Goal: Task Accomplishment & Management: Manage account settings

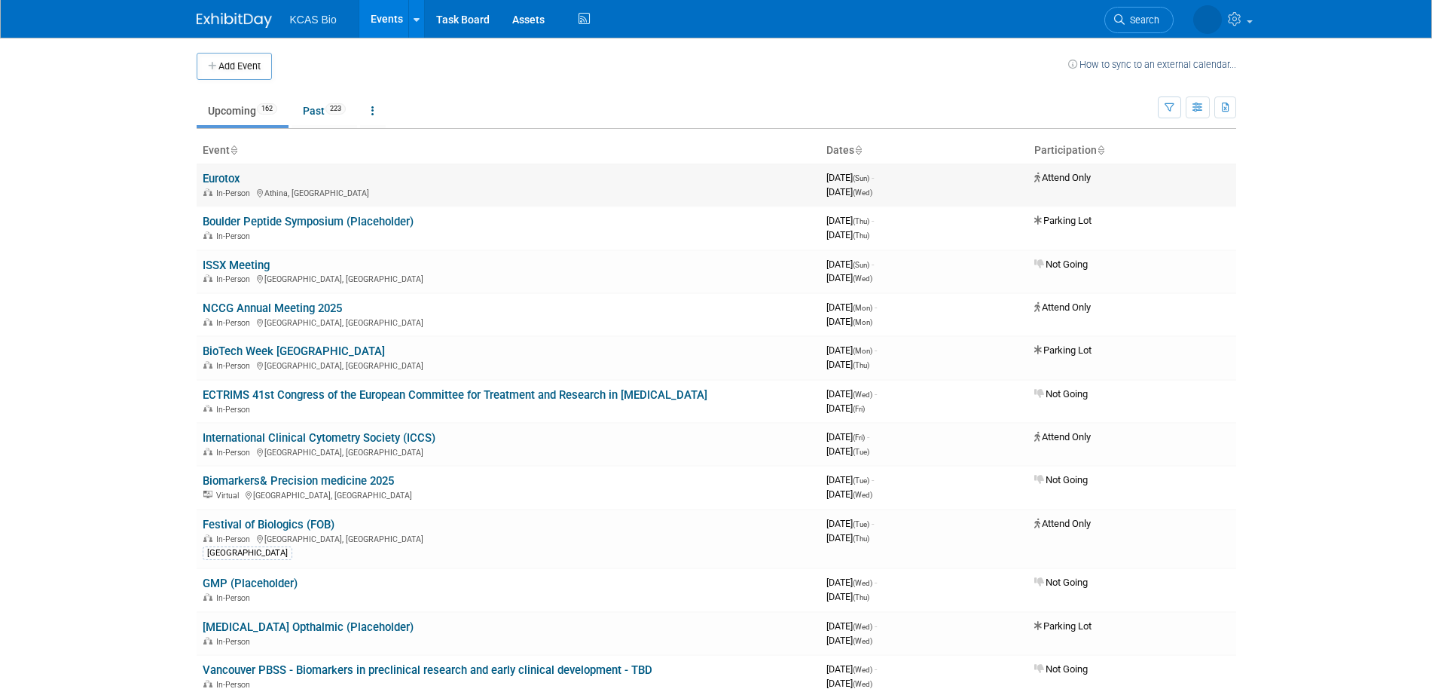
click at [231, 178] on link "Eurotox" at bounding box center [222, 179] width 38 height 14
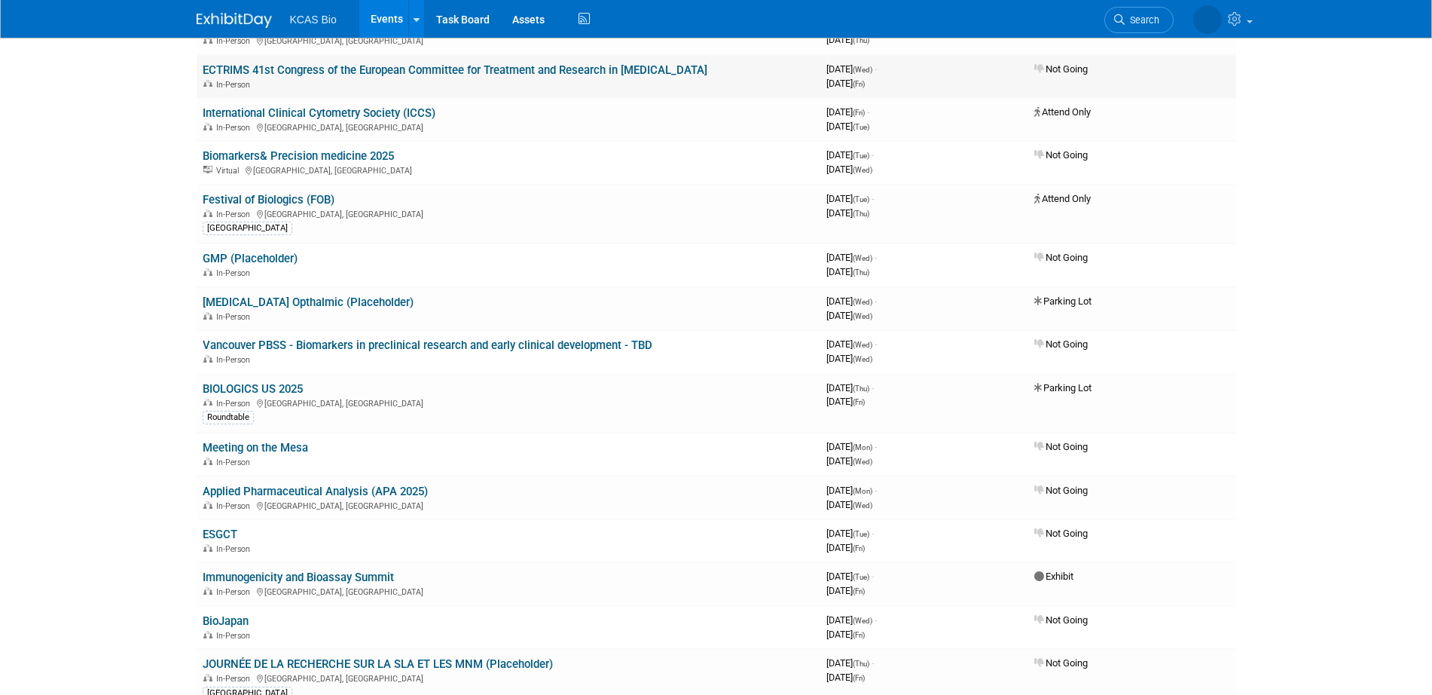
scroll to position [324, 0]
click at [286, 203] on link "Festival of Biologics (FOB)" at bounding box center [269, 201] width 132 height 14
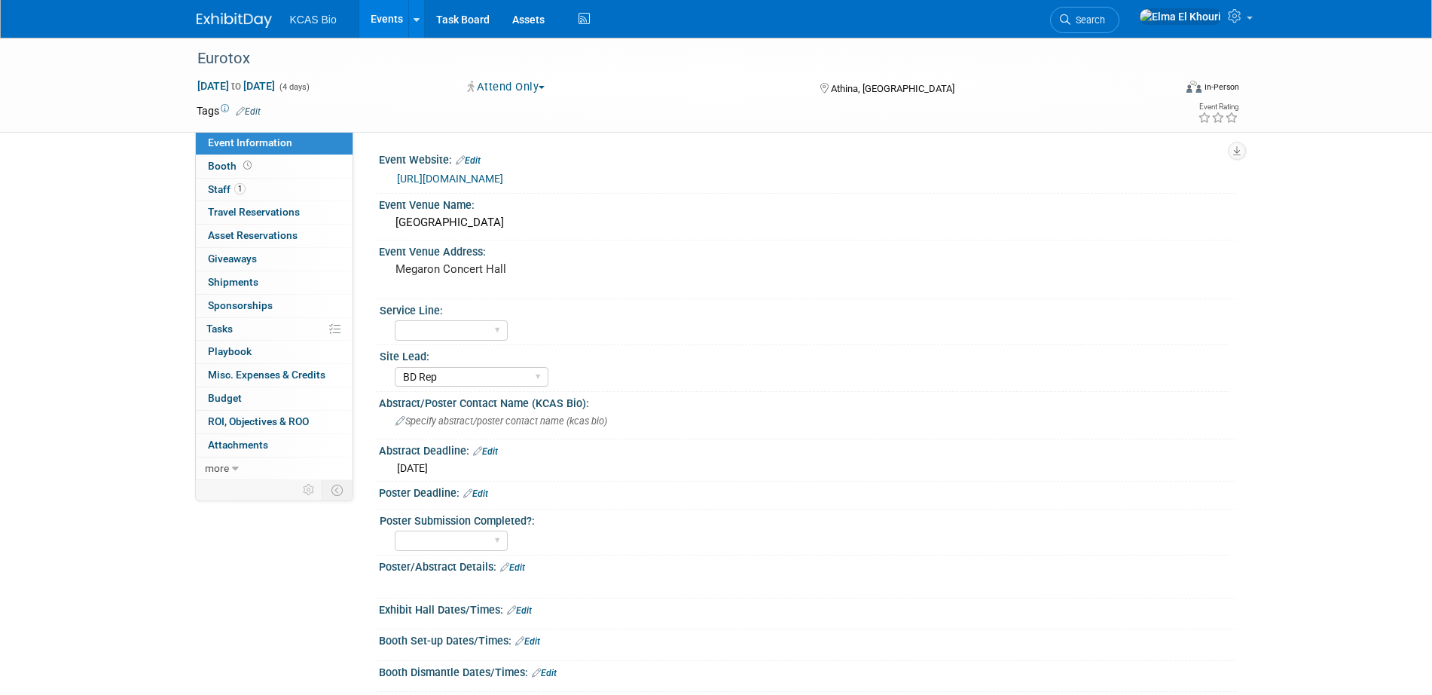
select select "BD Rep"
click at [265, 189] on link "1 Staff 1" at bounding box center [274, 190] width 157 height 23
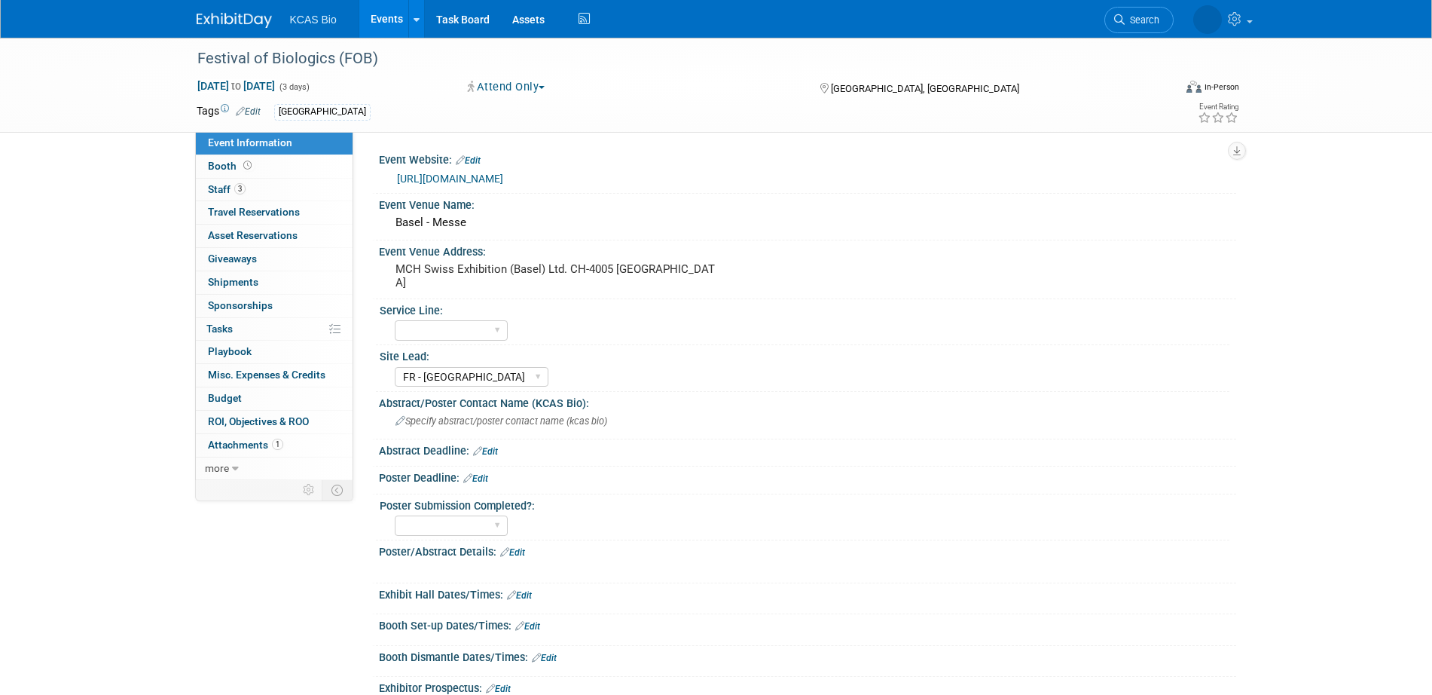
select select "FR - [GEOGRAPHIC_DATA]"
click at [264, 190] on link "3 Staff 3" at bounding box center [274, 190] width 157 height 23
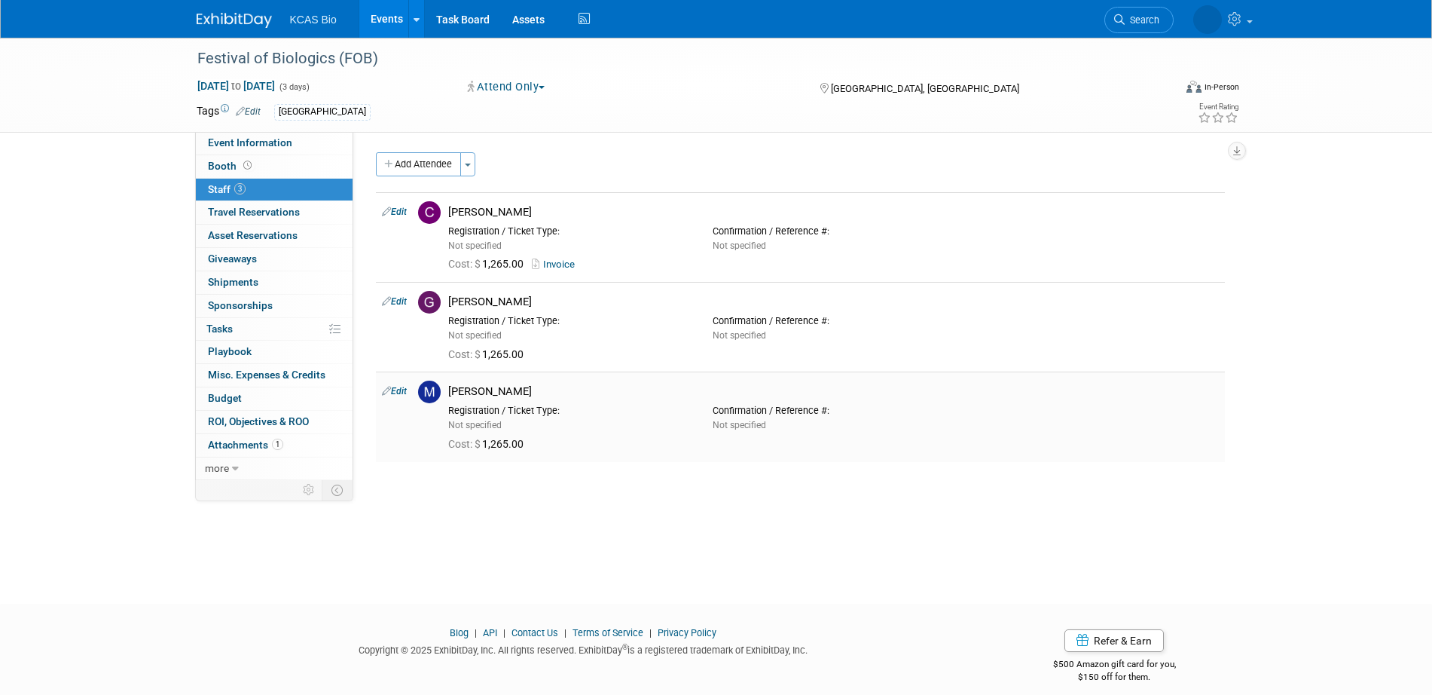
click at [407, 395] on link "Edit" at bounding box center [394, 391] width 25 height 11
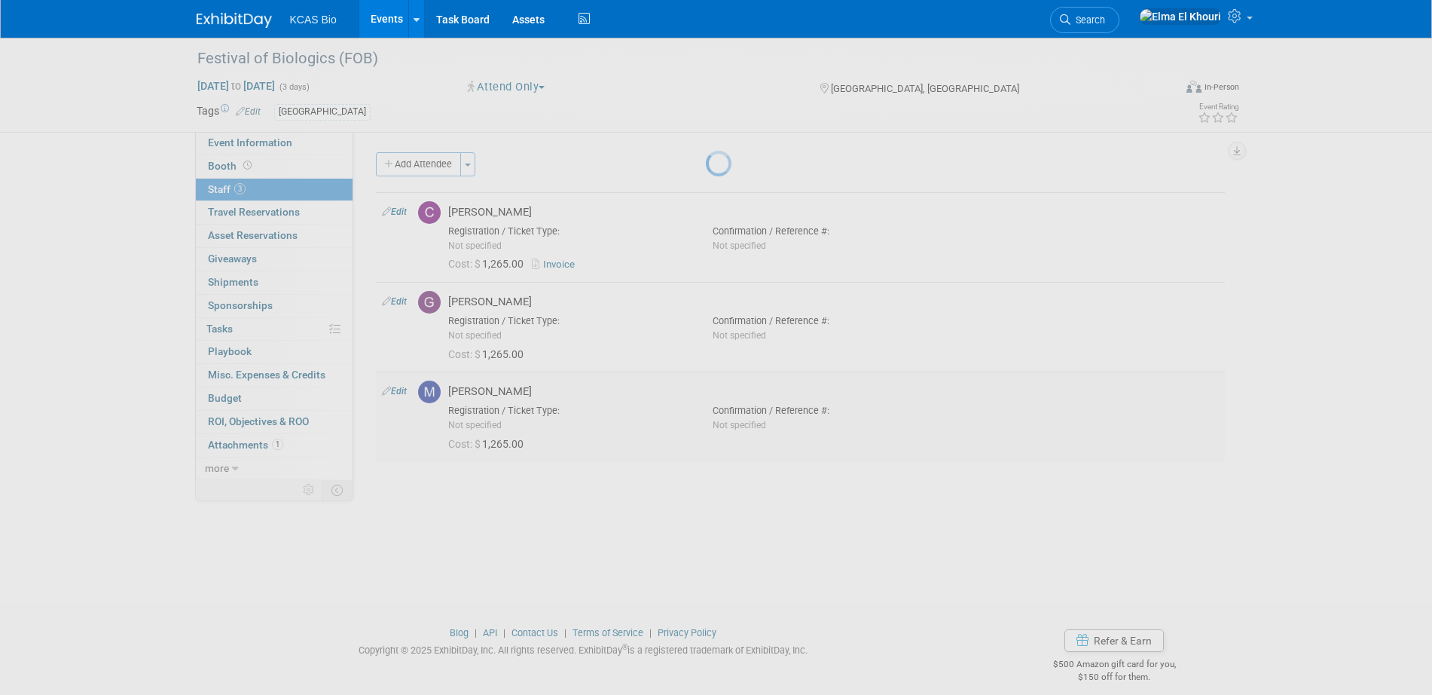
select select "22f5e621-0f67-49af-afdf-3714f80cec98"
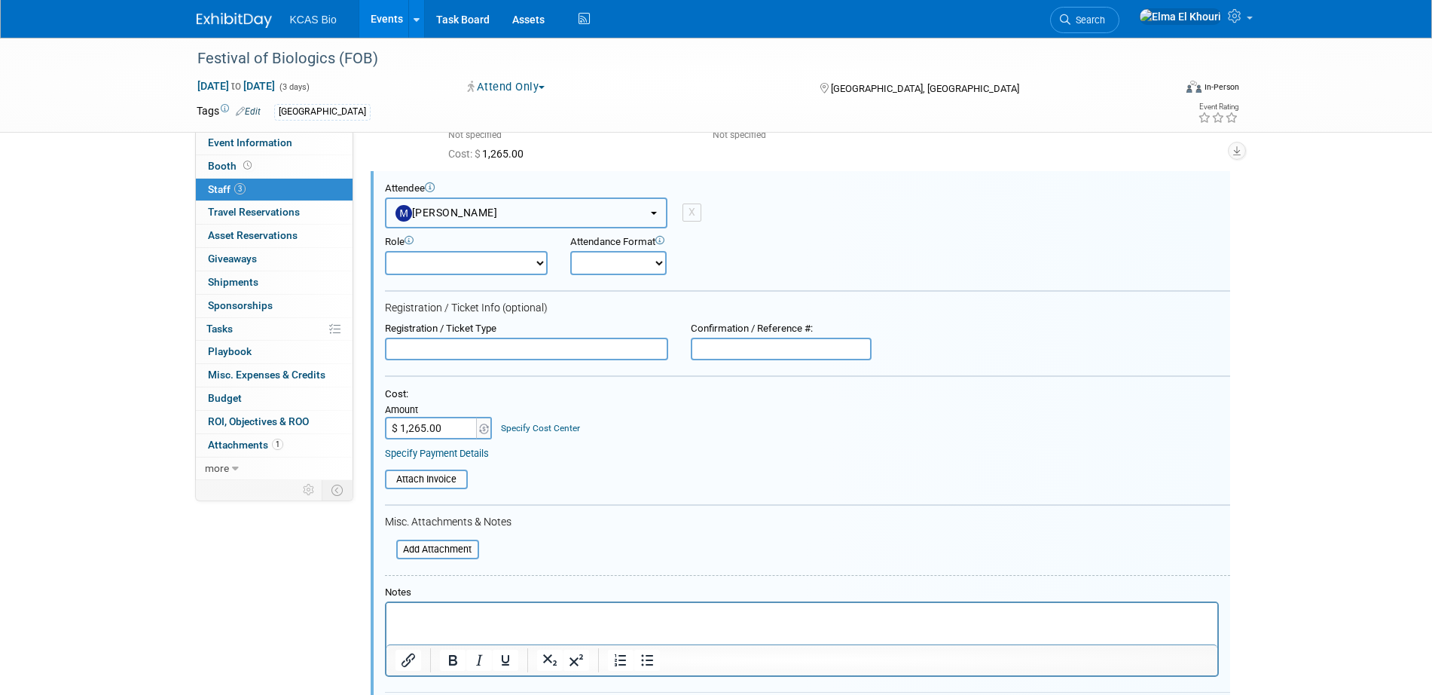
click at [491, 202] on button "[PERSON_NAME]" at bounding box center [526, 212] width 283 height 31
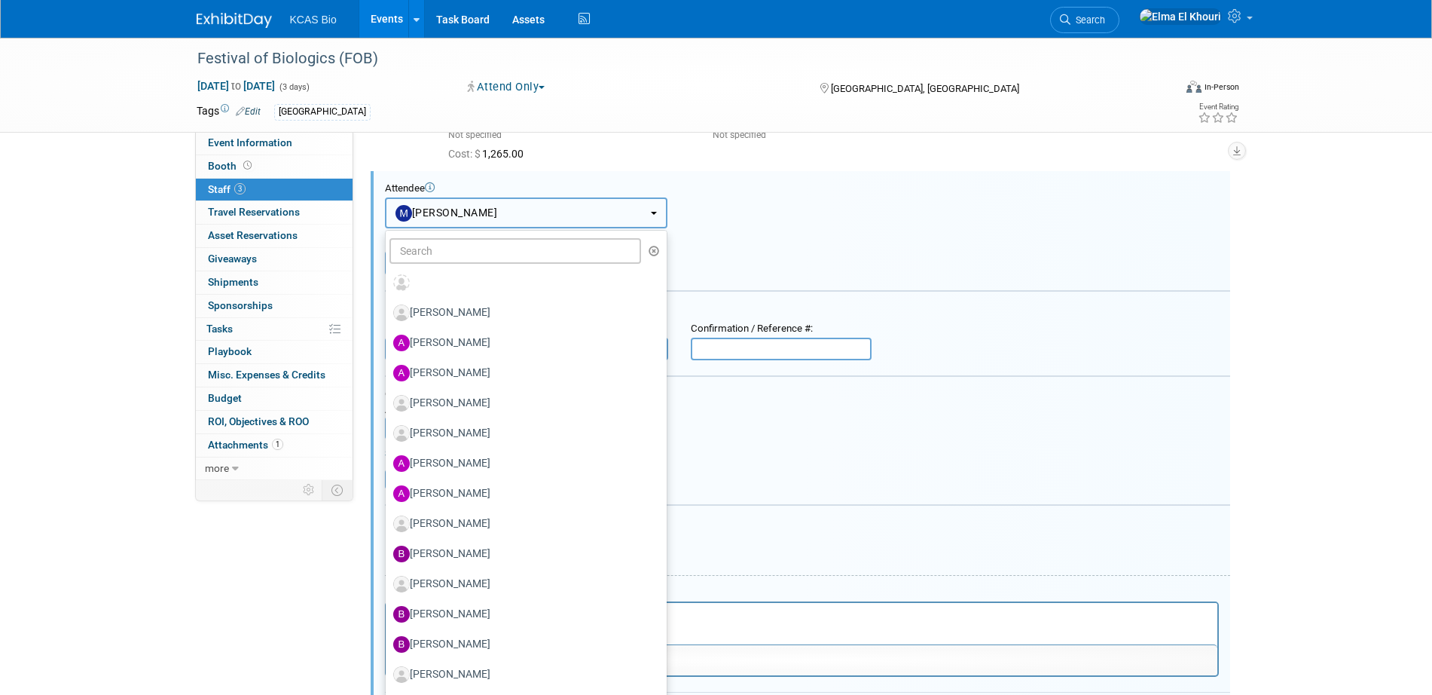
click at [491, 202] on button "[PERSON_NAME]" at bounding box center [526, 212] width 283 height 31
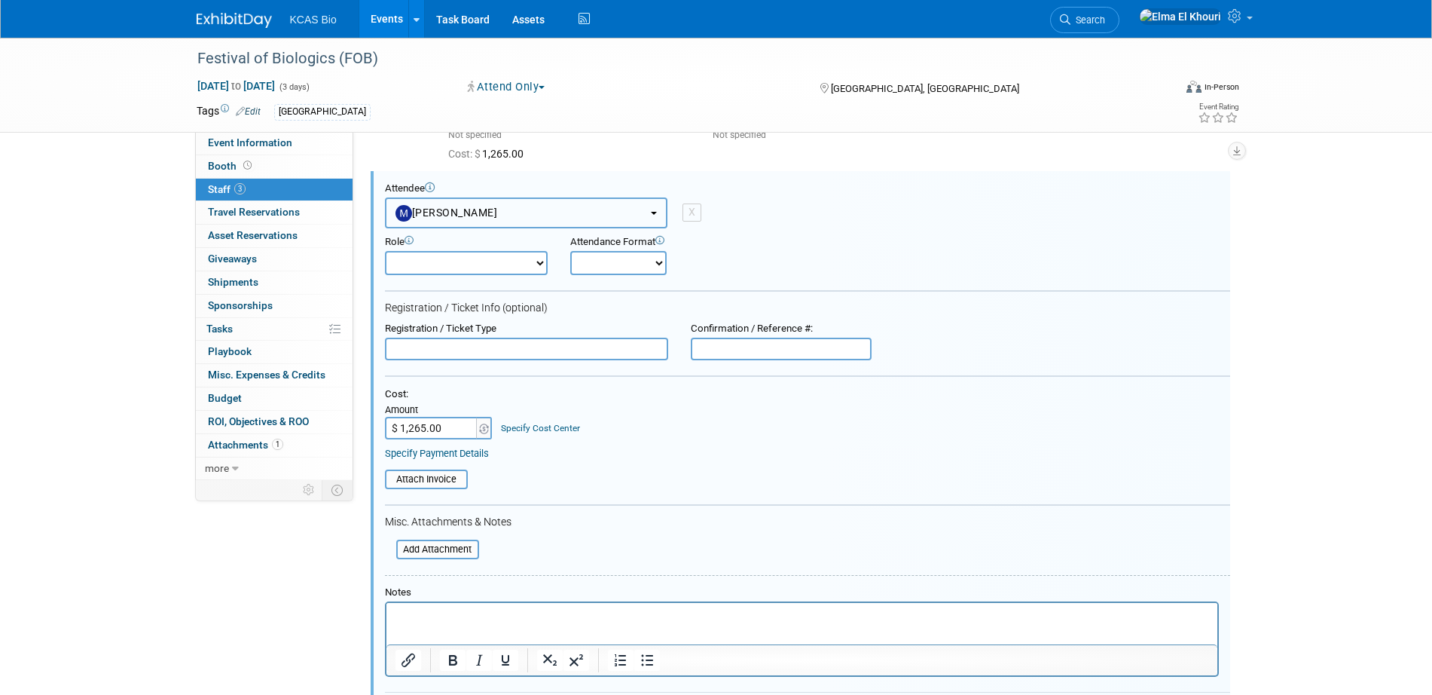
click at [463, 215] on span "[PERSON_NAME]" at bounding box center [447, 212] width 102 height 12
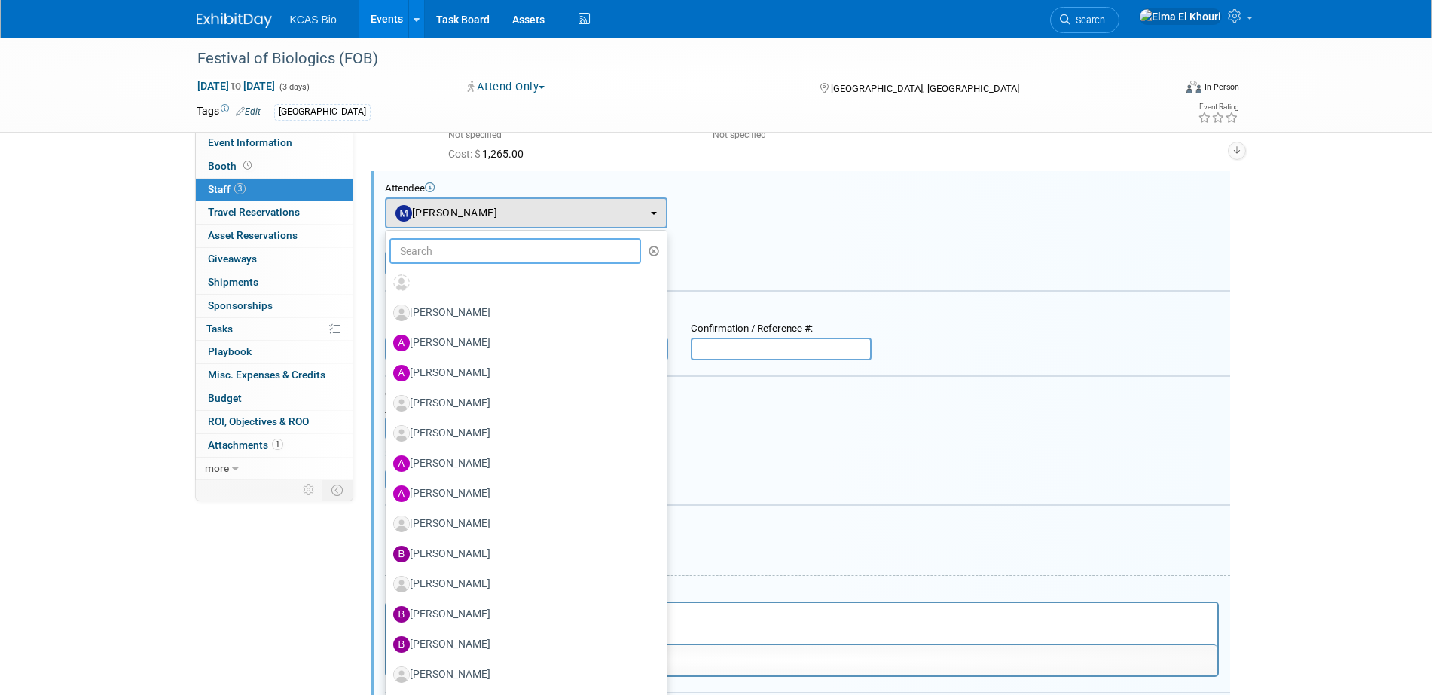
click at [453, 247] on input "text" at bounding box center [515, 251] width 252 height 26
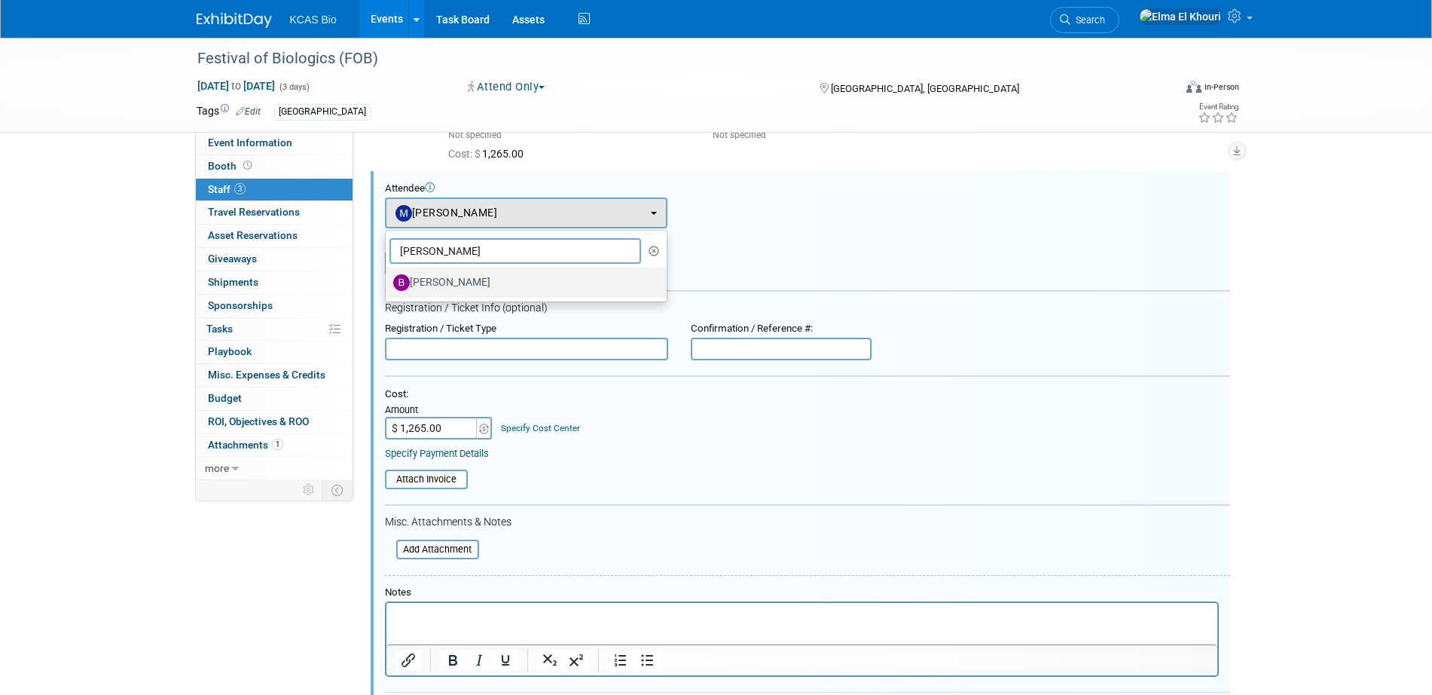
type input "brian"
click at [450, 280] on label "[PERSON_NAME]" at bounding box center [522, 282] width 258 height 24
click at [388, 280] on input "[PERSON_NAME]" at bounding box center [383, 281] width 10 height 10
select select "48482876-0729-4860-b2c4-c0bd4cd90bc9"
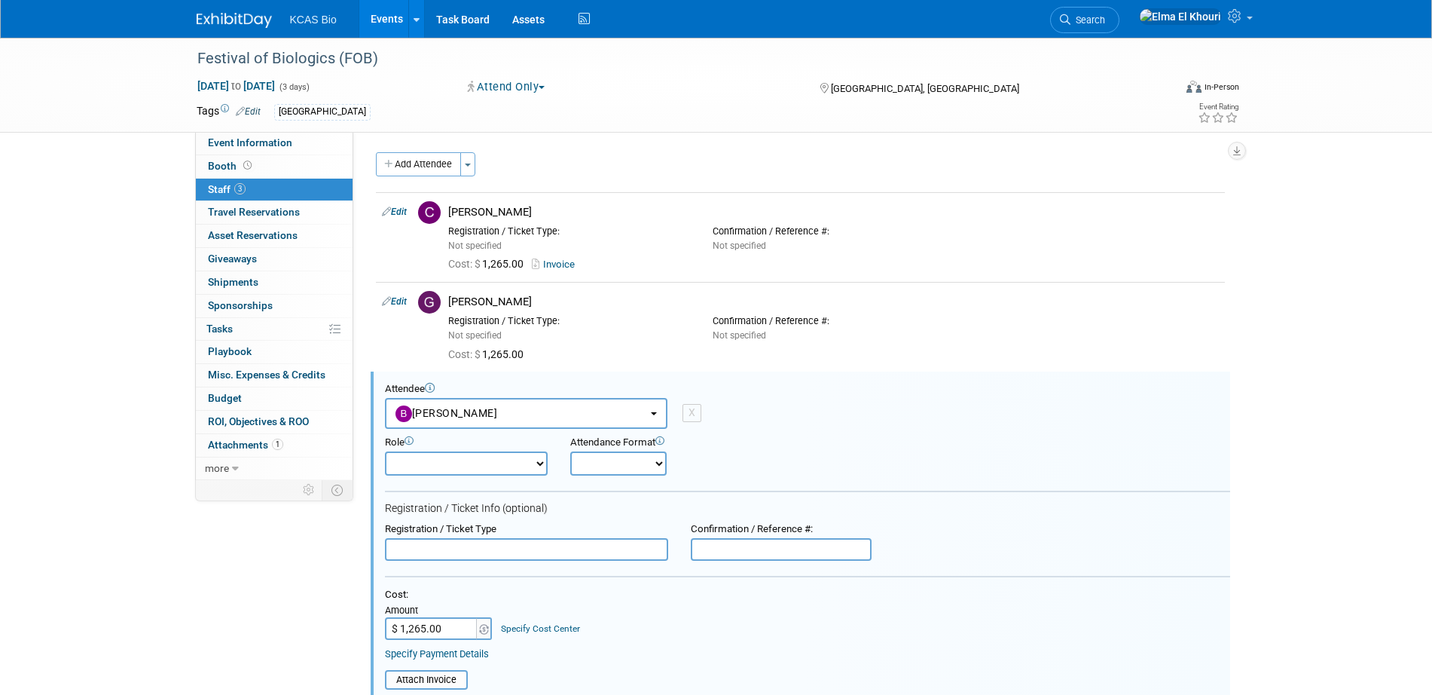
scroll to position [428, 0]
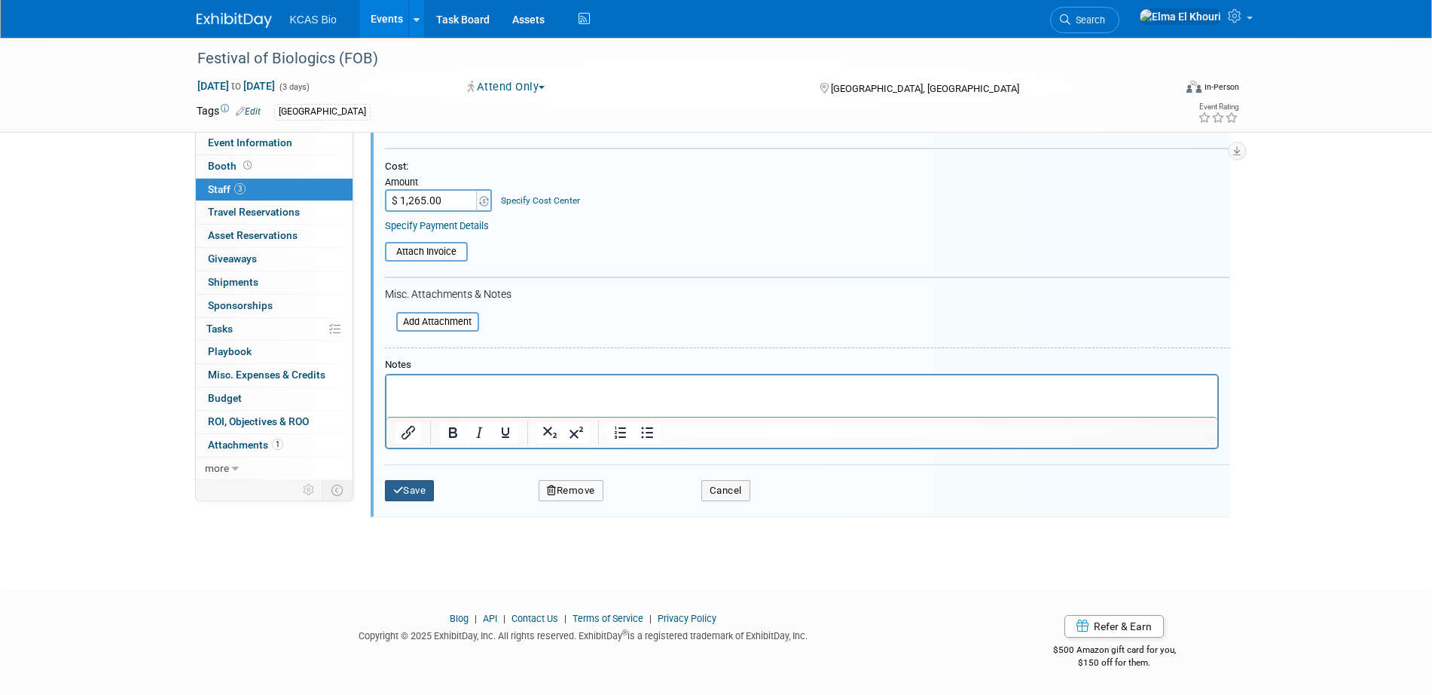
click at [402, 494] on icon "submit" at bounding box center [398, 490] width 11 height 10
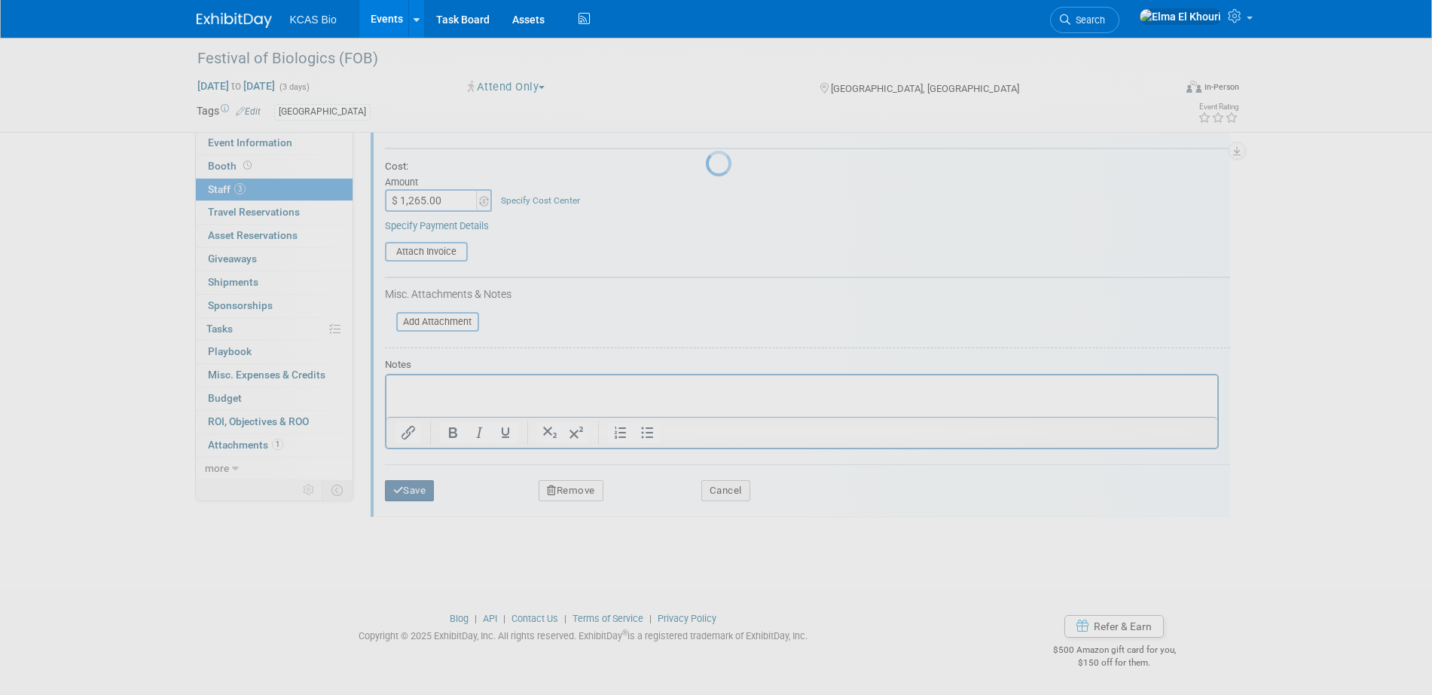
scroll to position [14, 0]
